Goal: Task Accomplishment & Management: Manage account settings

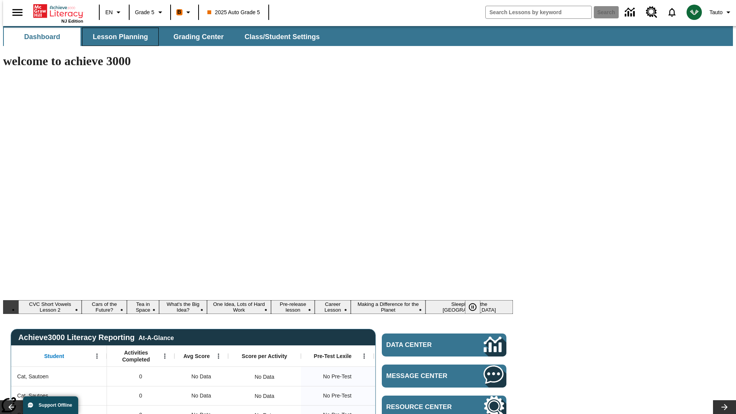
click at [117, 37] on span "Lesson Planning" at bounding box center [120, 37] width 55 height 9
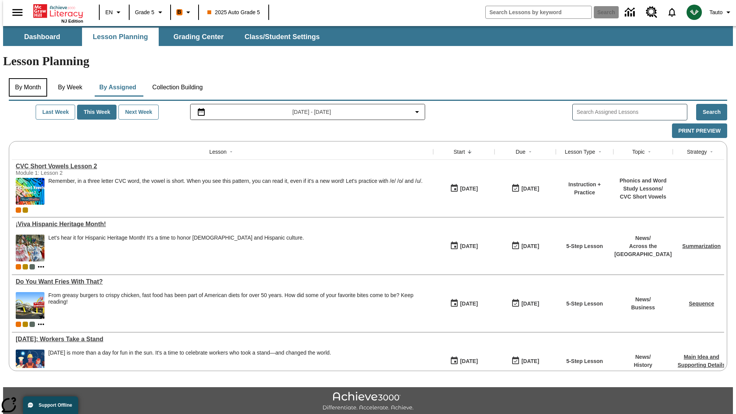
click at [26, 78] on button "By Month" at bounding box center [28, 87] width 38 height 18
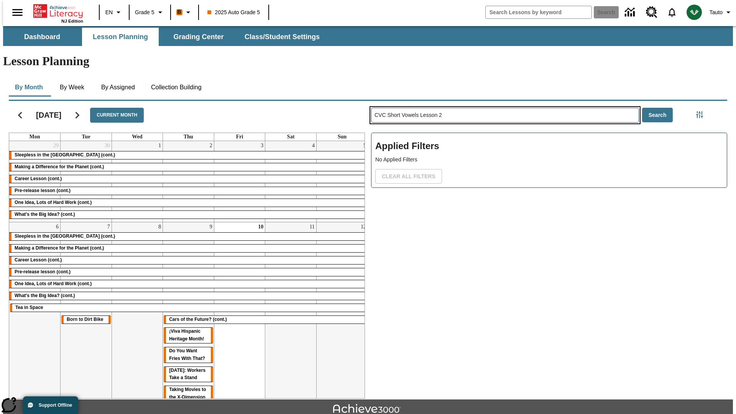
type input "CVC Short Vowels Lesson 2"
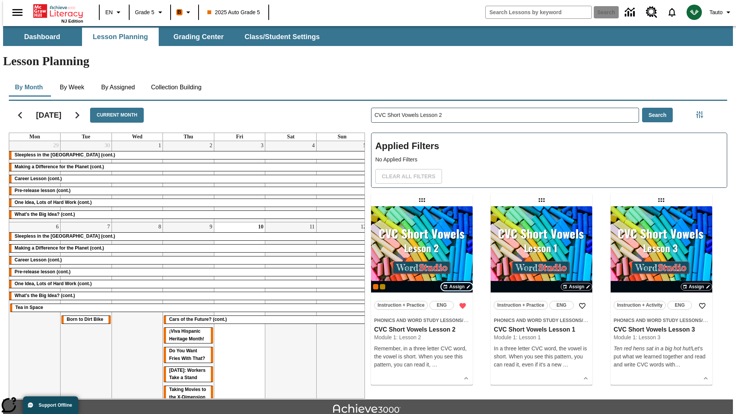
click at [457, 283] on span "Assign" at bounding box center [456, 286] width 15 height 7
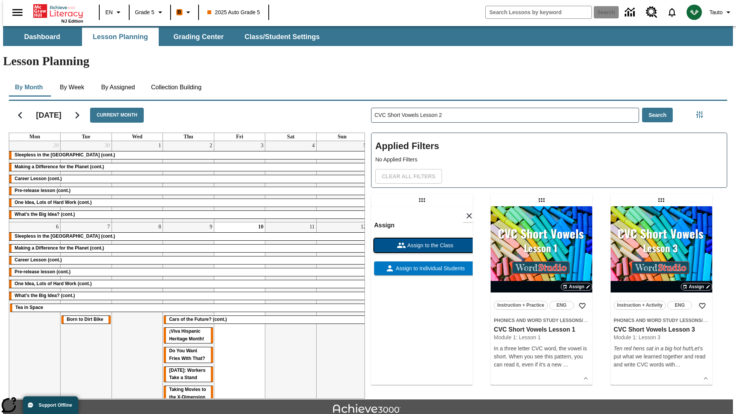
click at [422, 241] on span "Assign to the Class" at bounding box center [430, 245] width 48 height 8
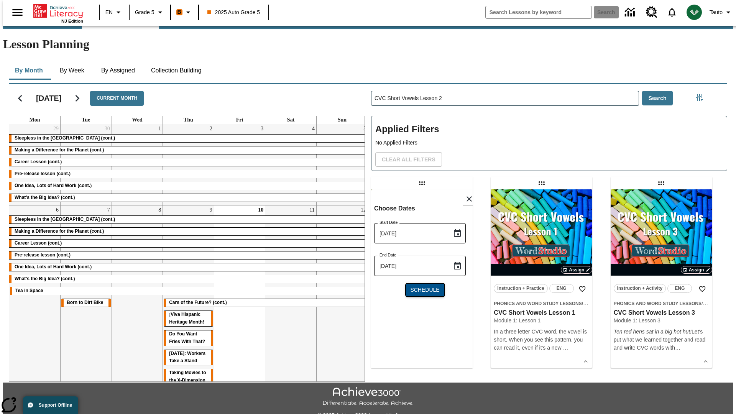
click at [422, 286] on span "Schedule" at bounding box center [424, 290] width 29 height 8
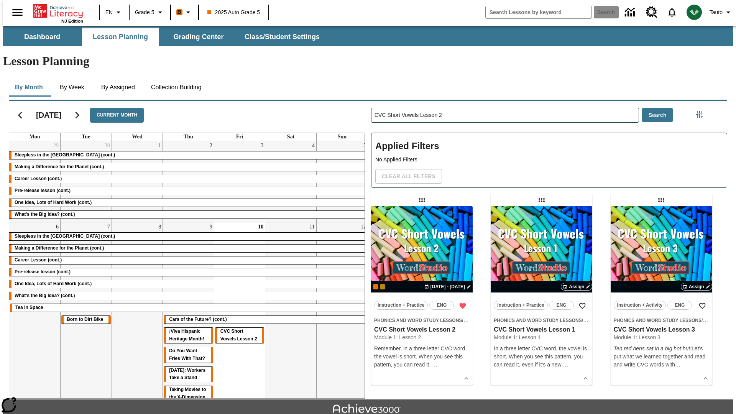
scroll to position [17, 0]
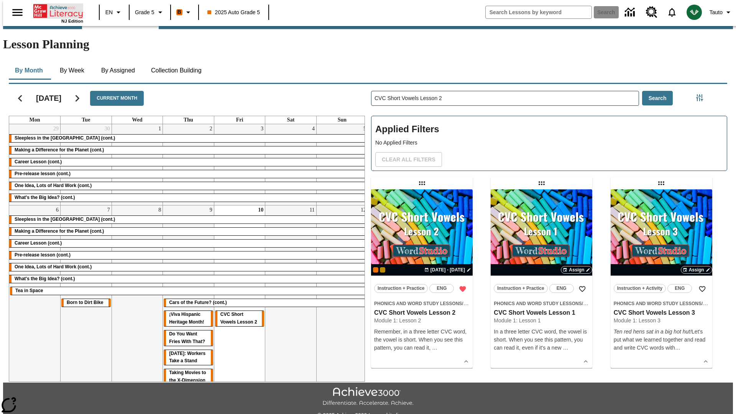
click at [55, 10] on icon "Home" at bounding box center [58, 10] width 51 height 15
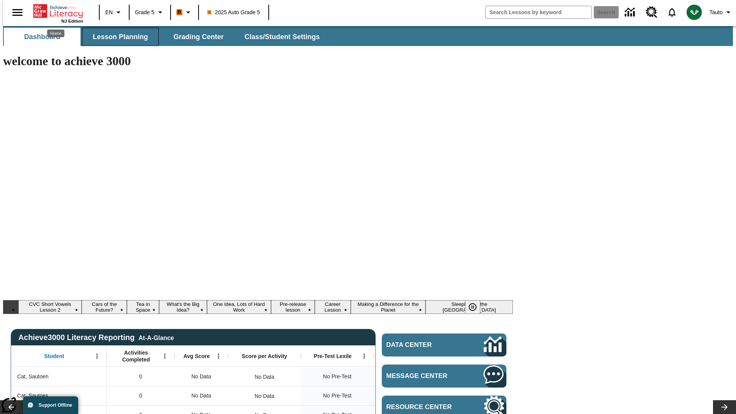
click at [117, 37] on span "Lesson Planning" at bounding box center [120, 37] width 55 height 9
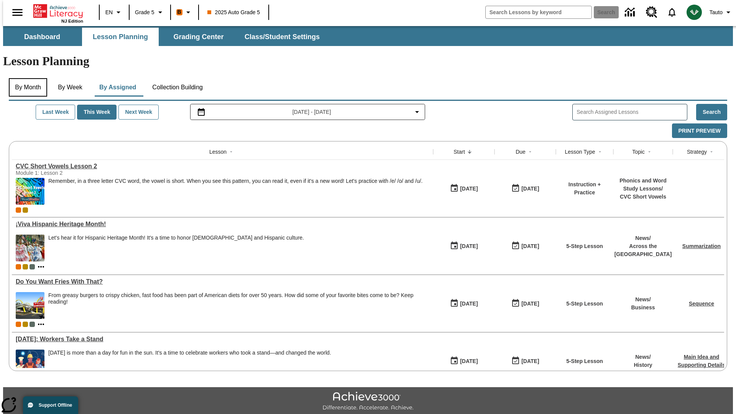
click at [26, 78] on button "By Month" at bounding box center [28, 87] width 38 height 18
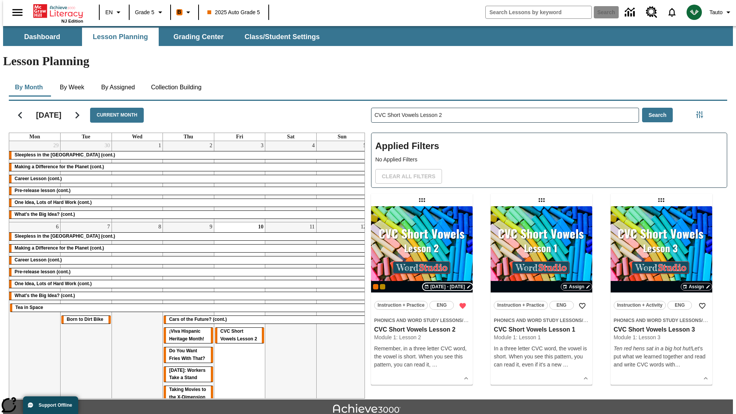
click at [448, 283] on span "[DATE] - [DATE]" at bounding box center [447, 286] width 34 height 7
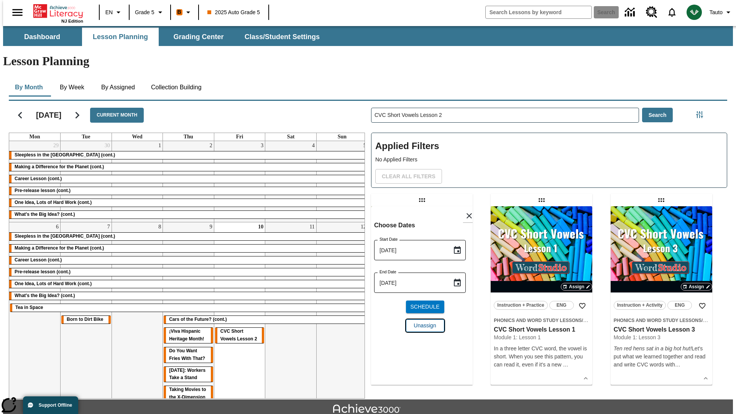
click at [422, 322] on span "Unassign" at bounding box center [425, 326] width 22 height 8
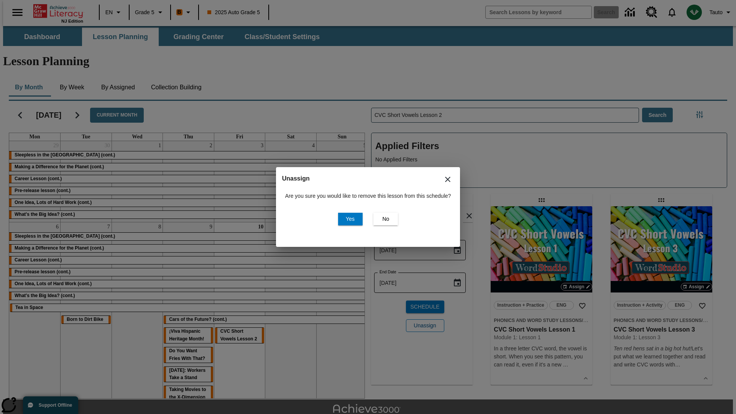
scroll to position [17, 0]
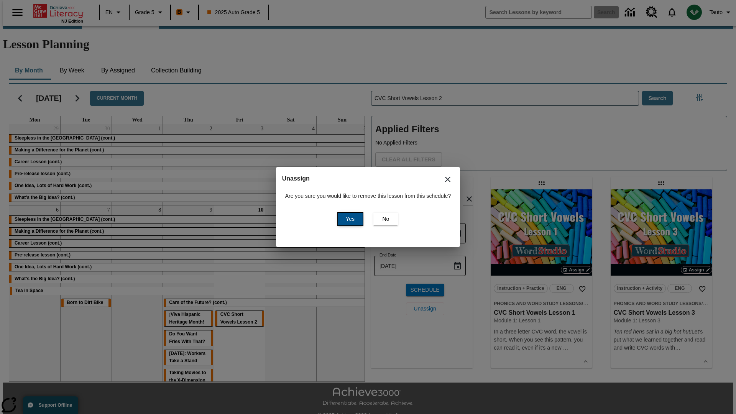
click at [349, 219] on span "Yes" at bounding box center [350, 219] width 9 height 8
